Goal: Information Seeking & Learning: Learn about a topic

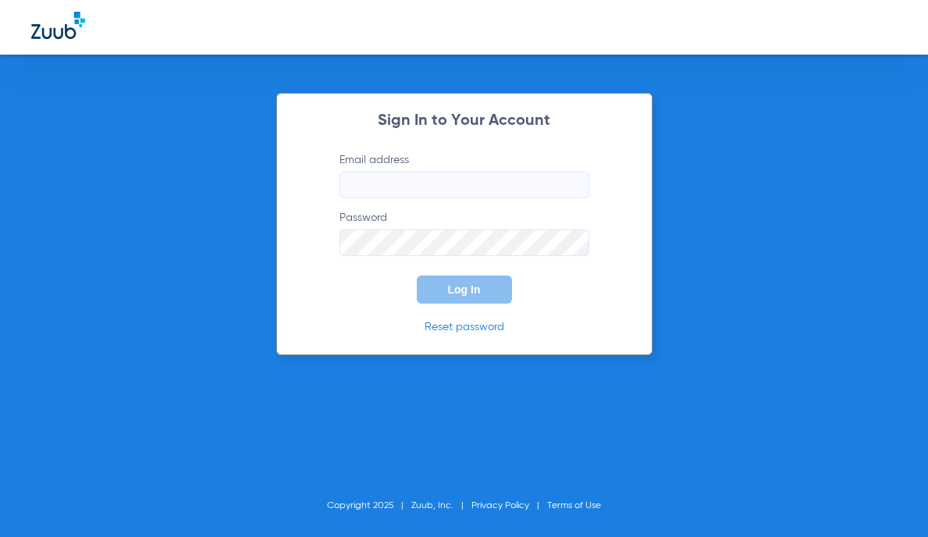
type input "[EMAIL_ADDRESS][DOMAIN_NAME]"
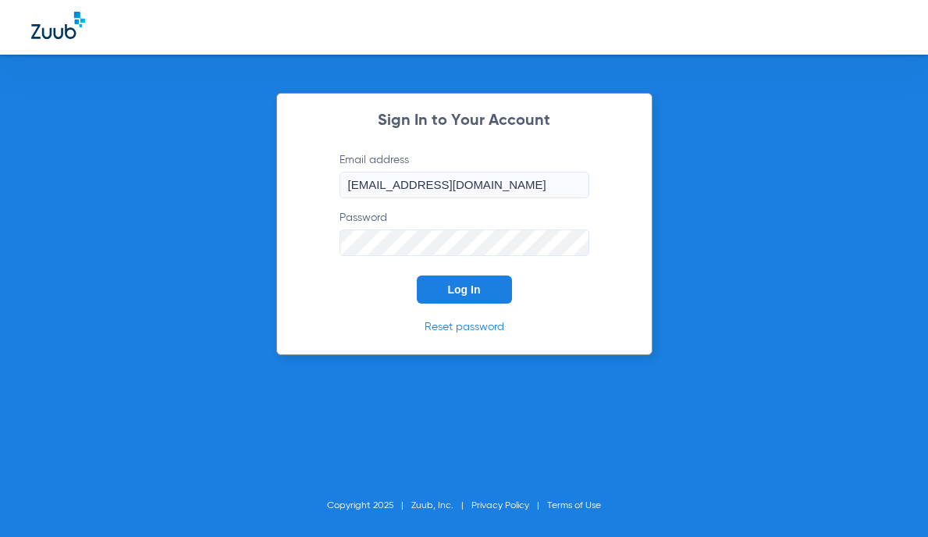
click at [458, 290] on span "Log In" at bounding box center [464, 289] width 33 height 12
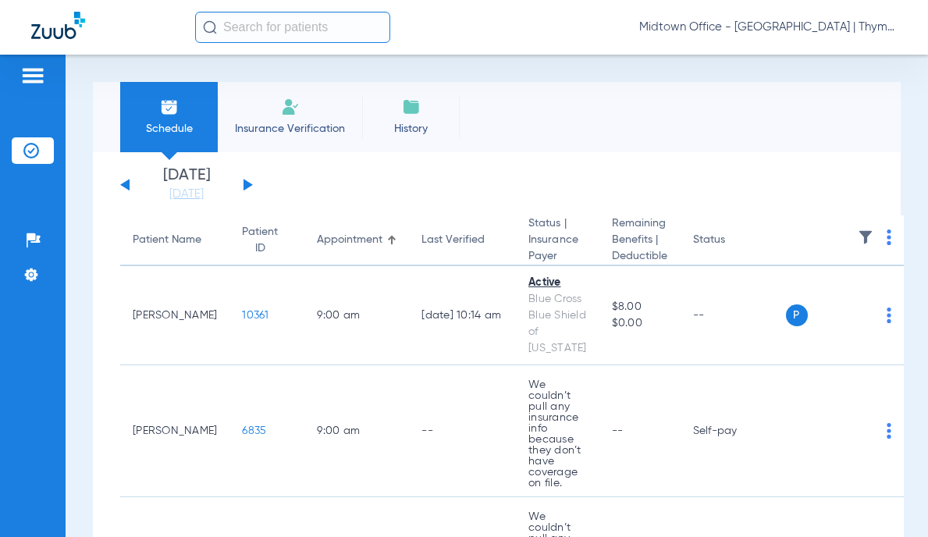
drag, startPoint x: 260, startPoint y: 41, endPoint x: 268, endPoint y: 34, distance: 10.5
click at [268, 34] on input "text" at bounding box center [292, 27] width 195 height 31
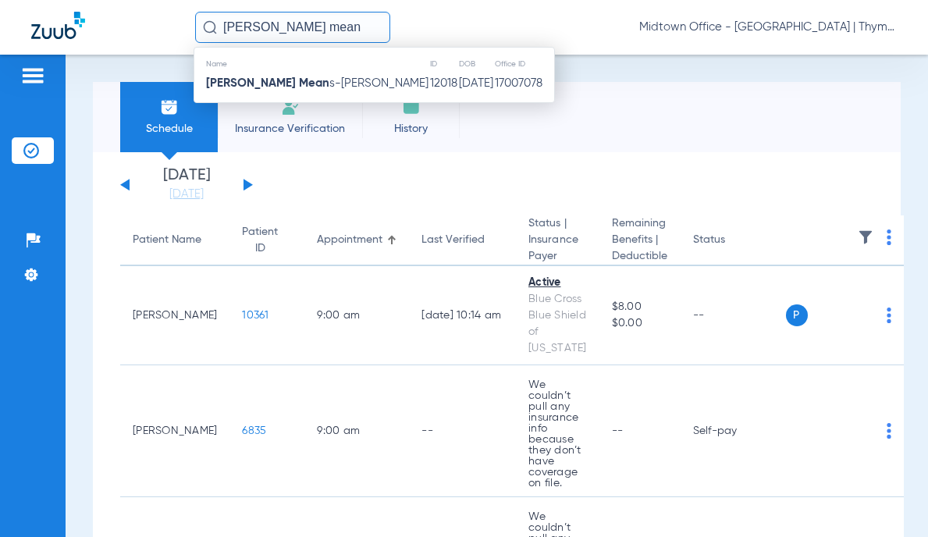
type input "[PERSON_NAME] mean"
click at [311, 78] on span "[PERSON_NAME] Mean s-[PERSON_NAME]" at bounding box center [317, 83] width 222 height 12
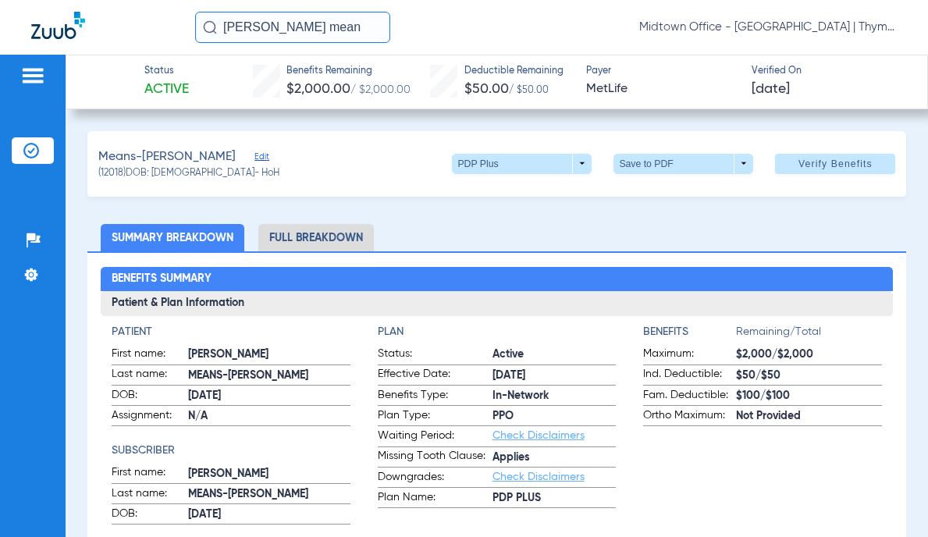
click at [319, 240] on li "Full Breakdown" at bounding box center [316, 237] width 116 height 27
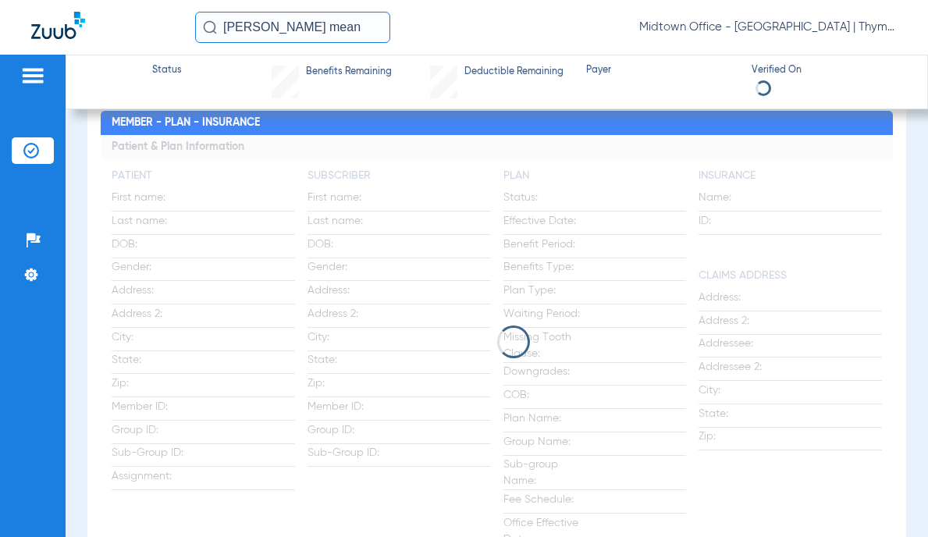
scroll to position [234, 0]
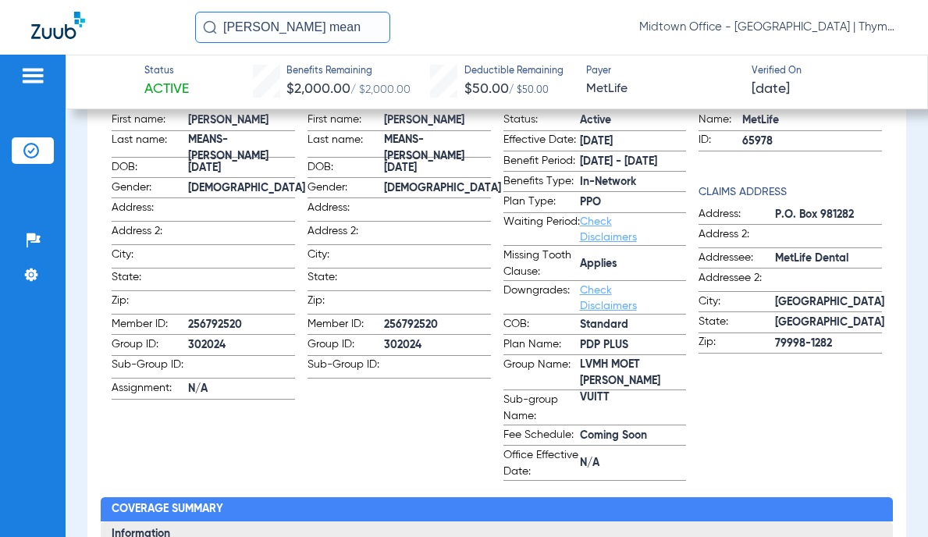
click at [607, 373] on span "LVMH MOET [PERSON_NAME] VUITT" at bounding box center [633, 381] width 107 height 16
copy span "LVMH MOET [PERSON_NAME] VUITT"
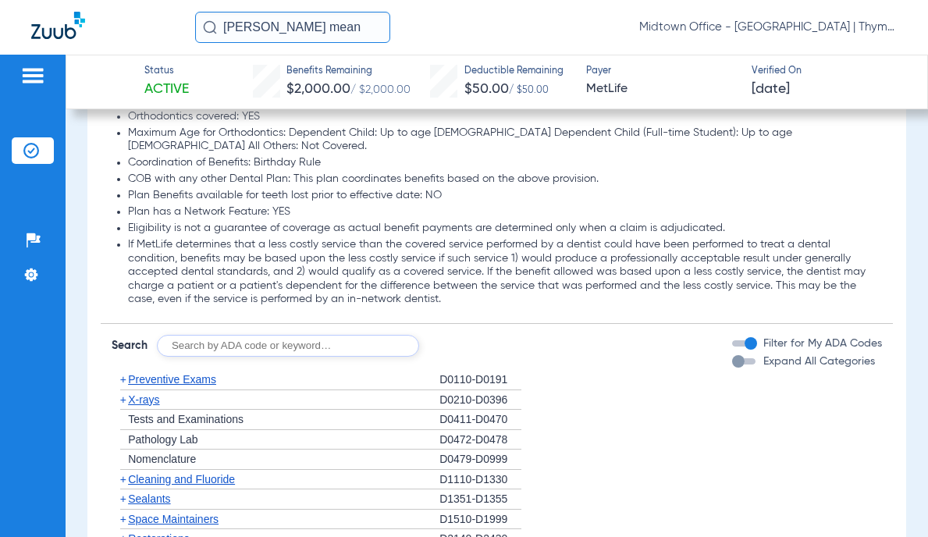
scroll to position [2342, 0]
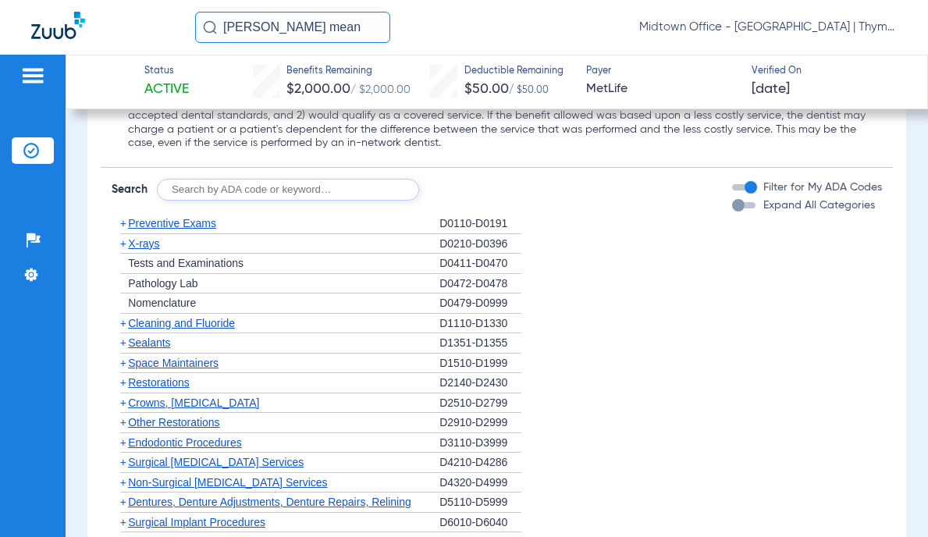
click at [187, 297] on span "Nomenclature" at bounding box center [162, 303] width 68 height 12
click at [184, 217] on span "Preventive Exams" at bounding box center [172, 223] width 88 height 12
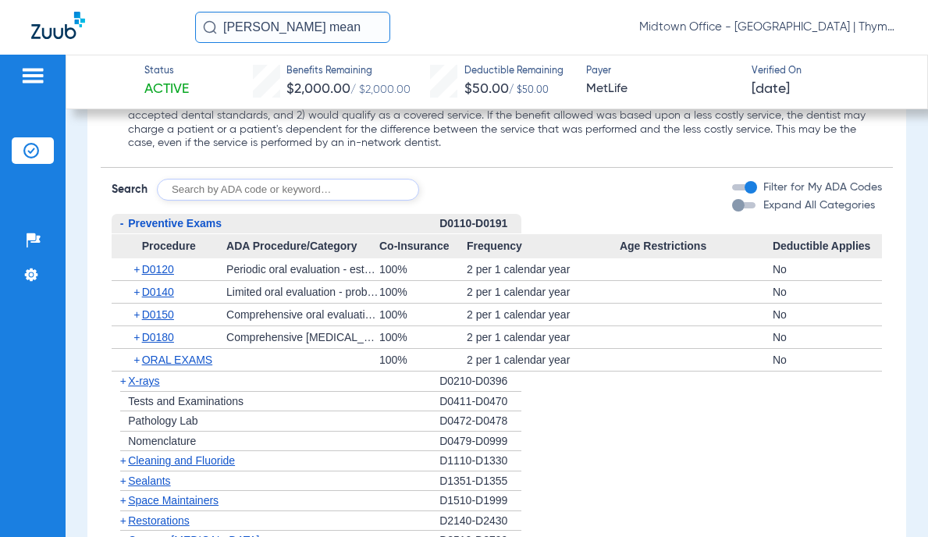
scroll to position [2420, 0]
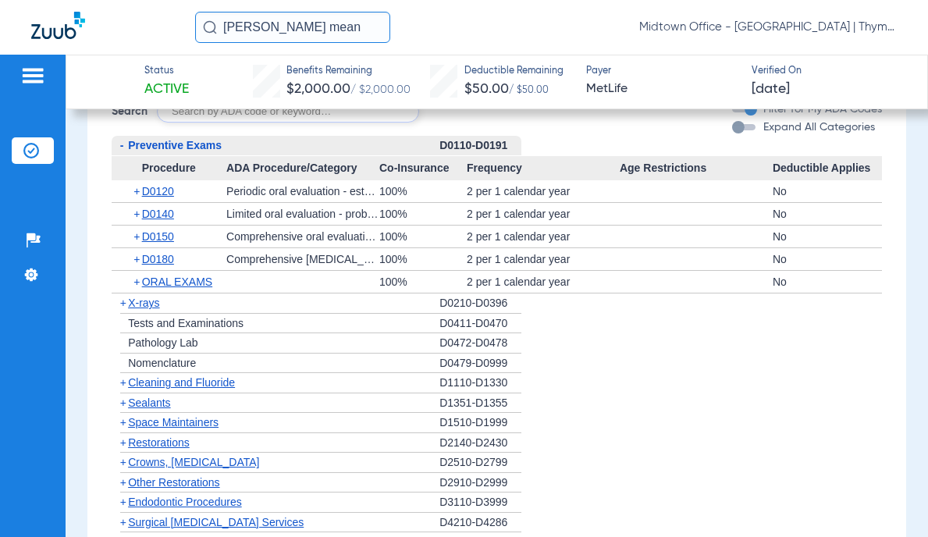
click at [151, 297] on span "X-rays" at bounding box center [143, 303] width 31 height 12
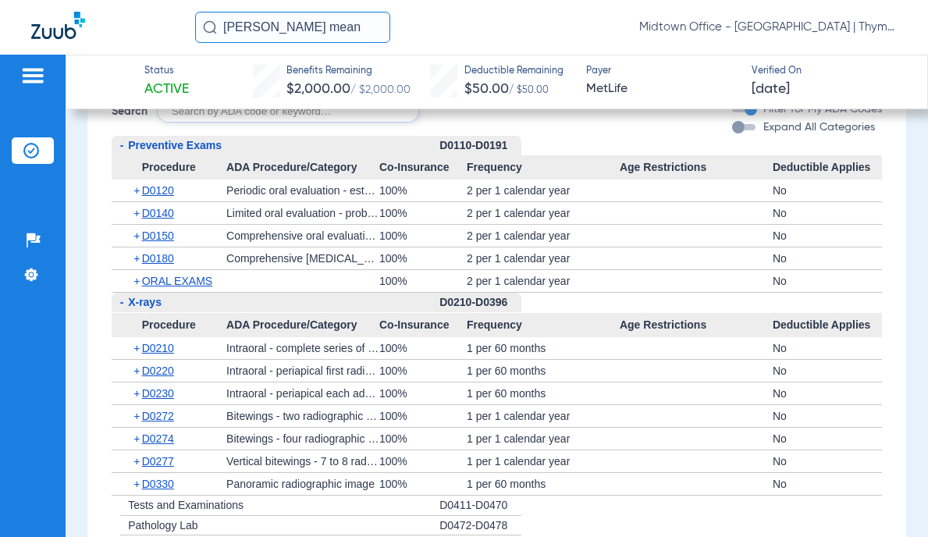
scroll to position [2576, 0]
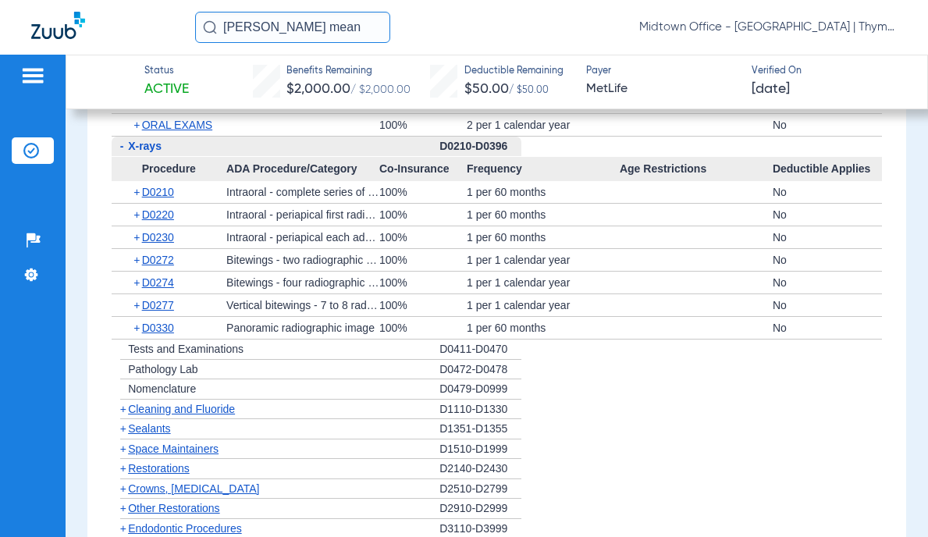
click at [173, 403] on span "Cleaning and Fluoride" at bounding box center [181, 409] width 107 height 12
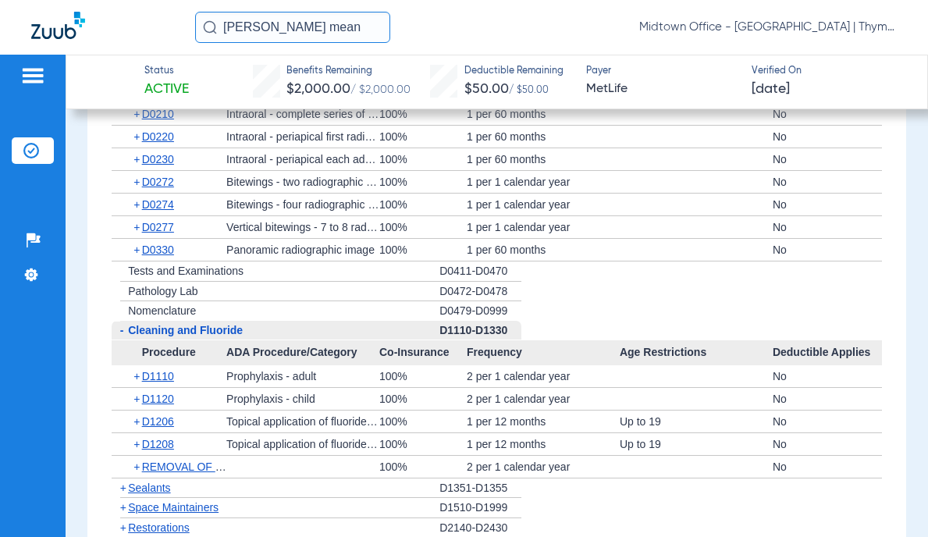
scroll to position [2966, 0]
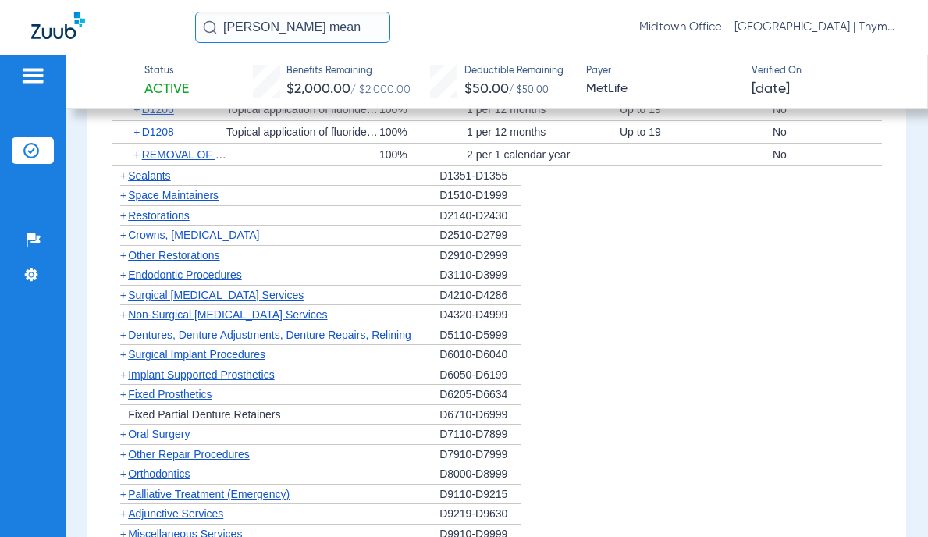
click at [236, 308] on span "Non-Surgical [MEDICAL_DATA] Services" at bounding box center [227, 314] width 199 height 12
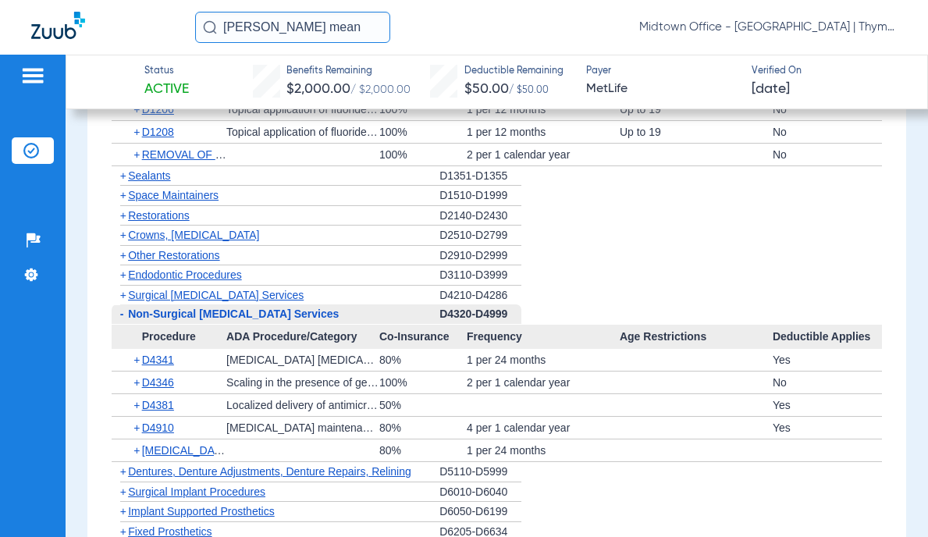
scroll to position [3044, 0]
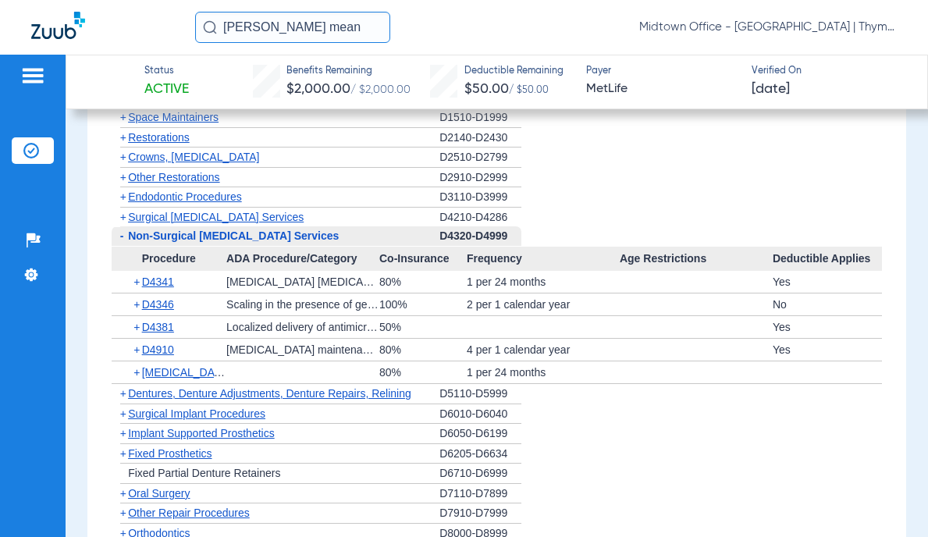
click at [230, 151] on span "Crowns, [MEDICAL_DATA]" at bounding box center [193, 157] width 131 height 12
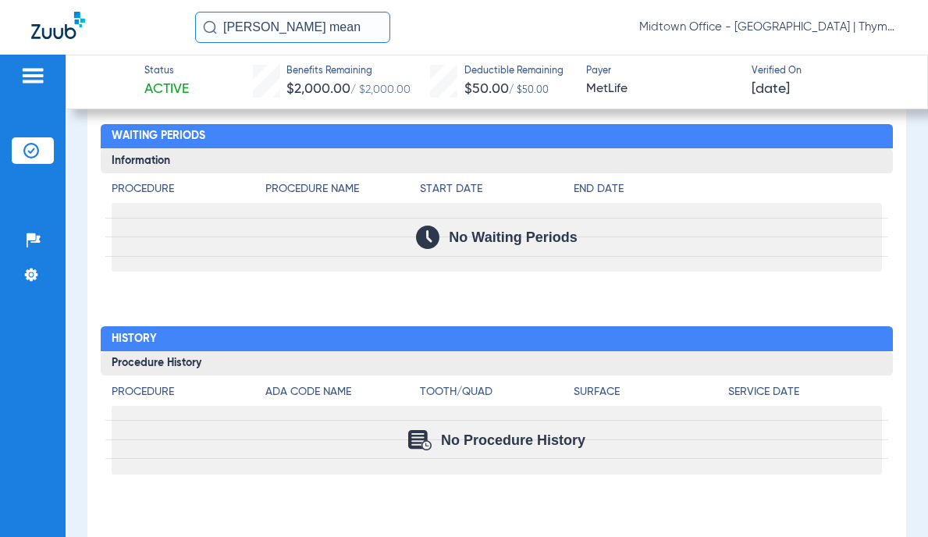
scroll to position [3591, 0]
